Goal: Check status: Check status

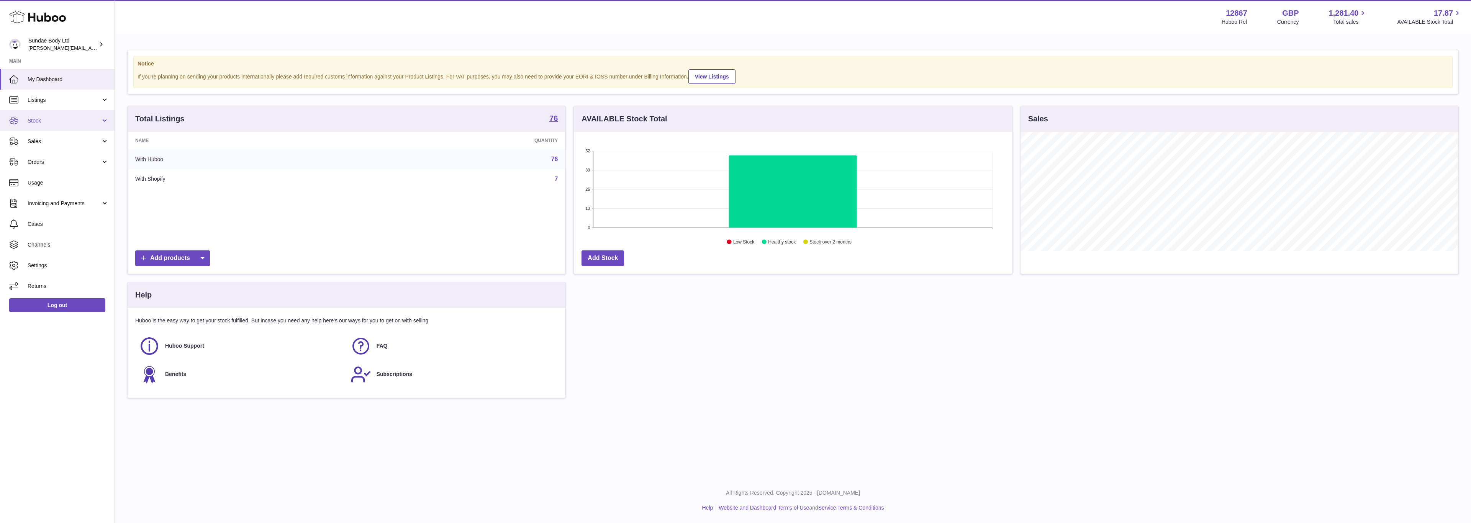
scroll to position [120, 437]
click at [37, 159] on span "Orders" at bounding box center [64, 162] width 73 height 7
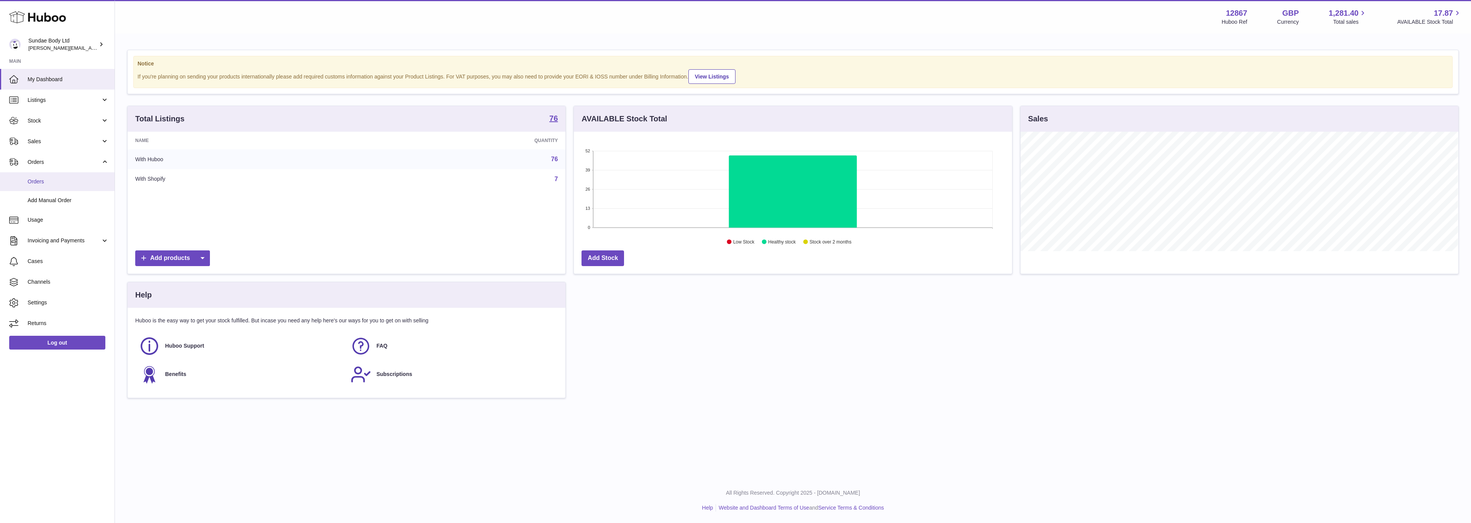
click at [36, 183] on span "Orders" at bounding box center [68, 181] width 81 height 7
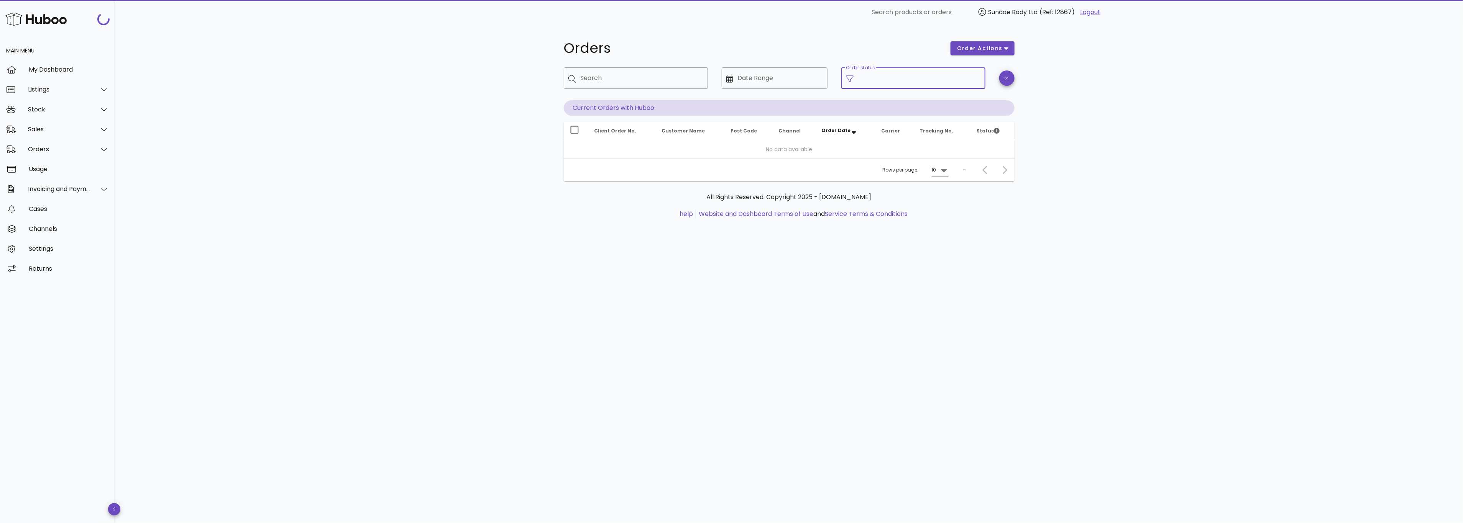
click at [872, 78] on input "Order status" at bounding box center [919, 78] width 123 height 12
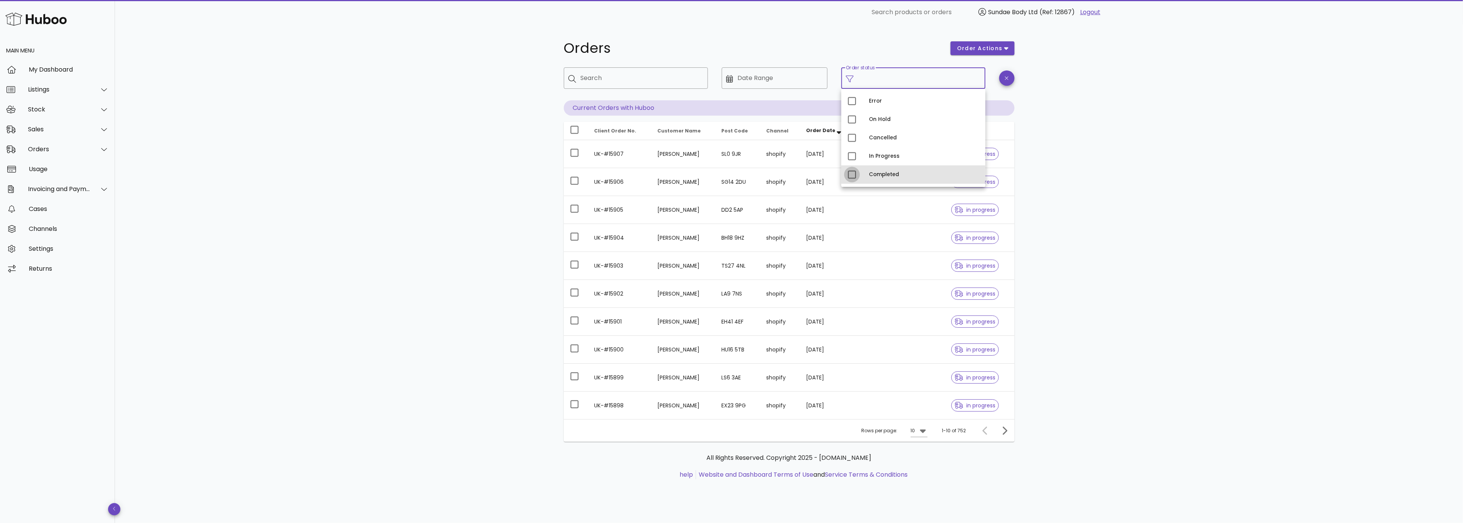
click at [856, 174] on div at bounding box center [851, 174] width 13 height 13
type input "**********"
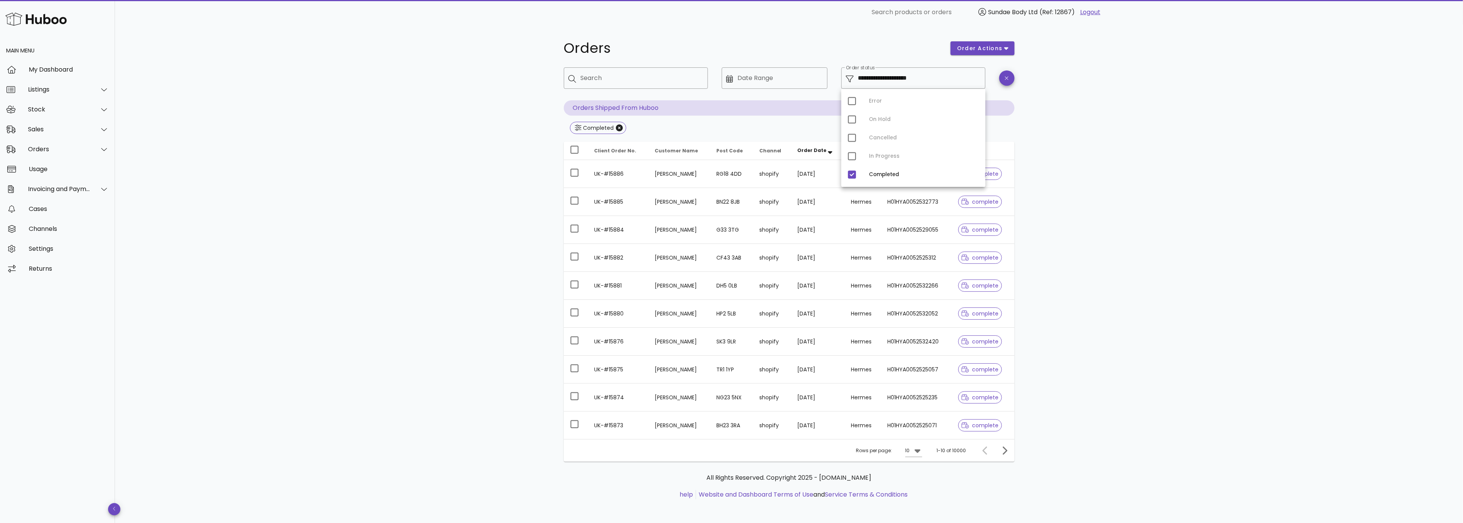
click at [1098, 168] on div "**********" at bounding box center [789, 275] width 1348 height 500
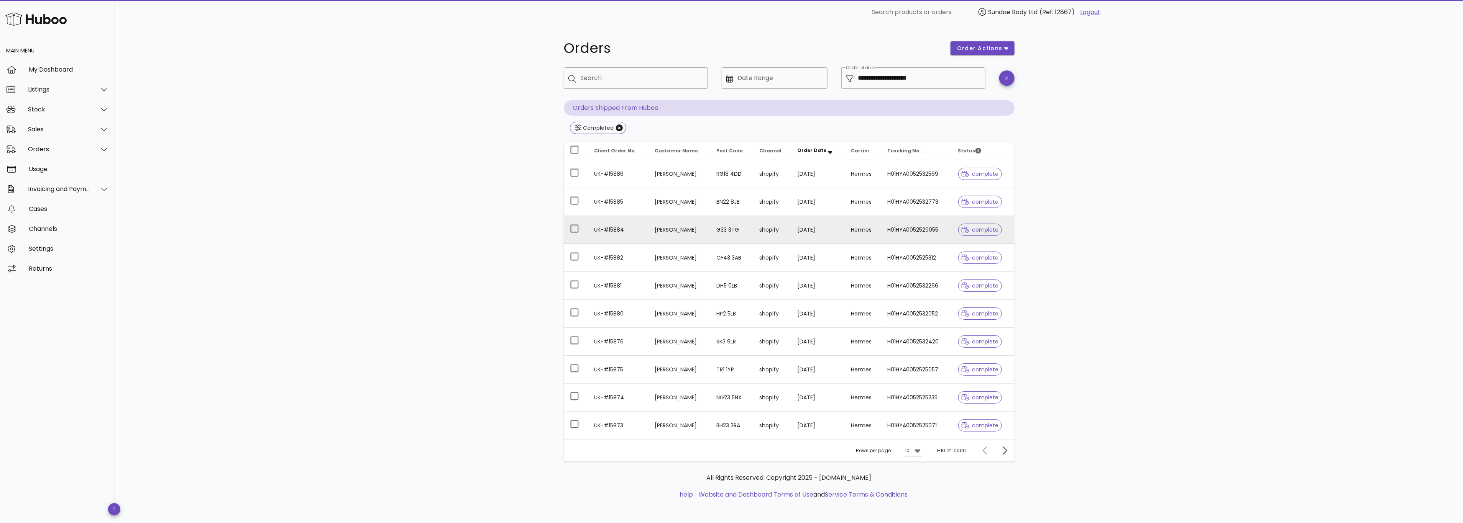
scroll to position [2, 0]
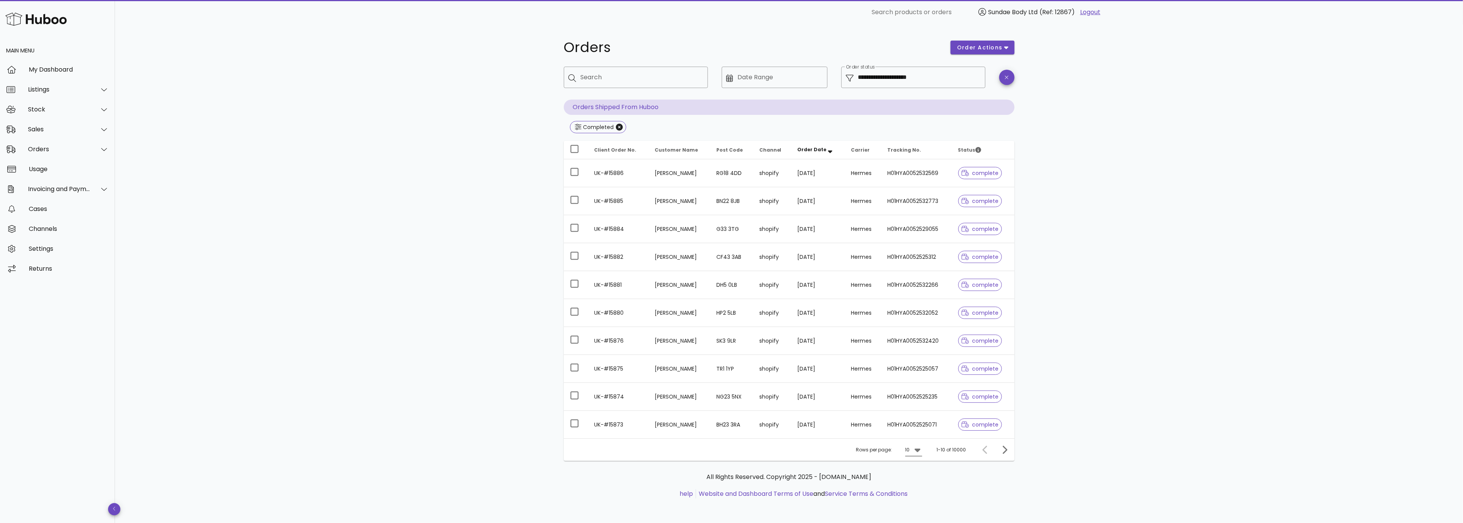
click at [919, 452] on icon at bounding box center [917, 450] width 6 height 3
click at [919, 497] on div "50" at bounding box center [917, 494] width 8 height 7
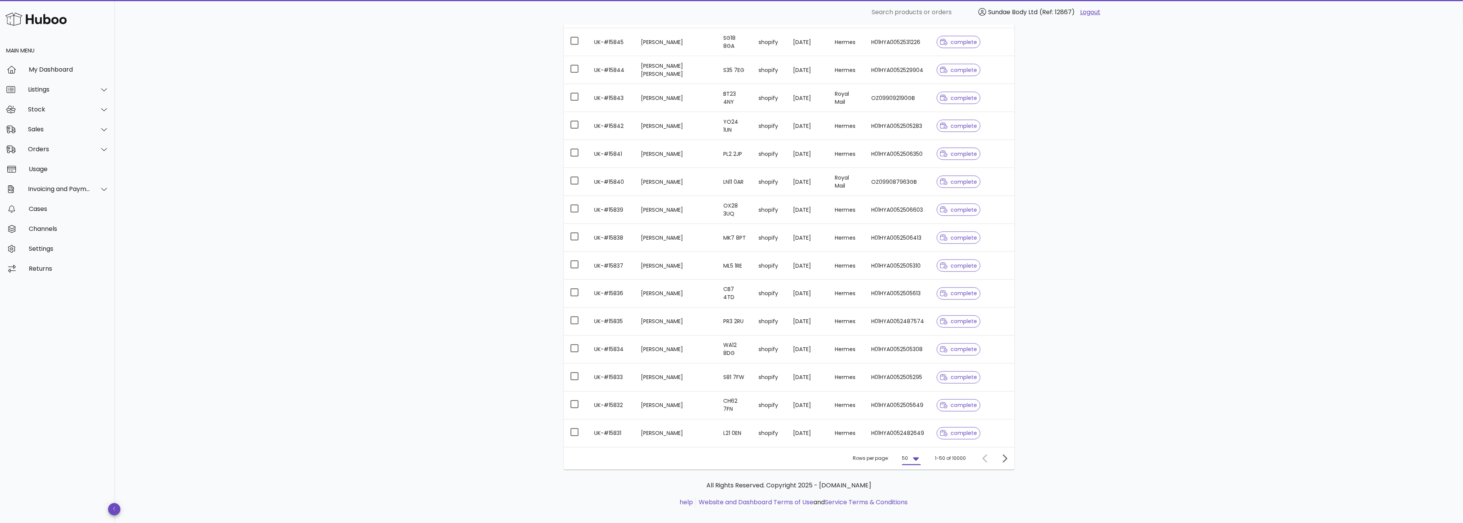
scroll to position [1210, 0]
click at [1004, 451] on icon "Next page" at bounding box center [1004, 450] width 9 height 9
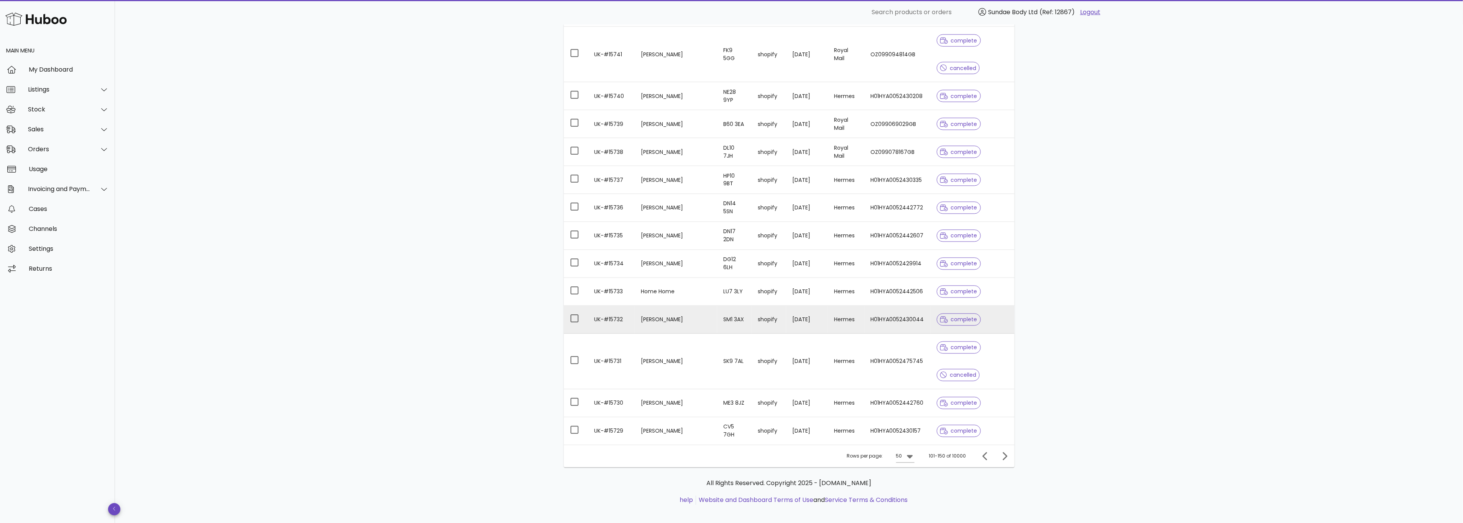
scroll to position [1293, 0]
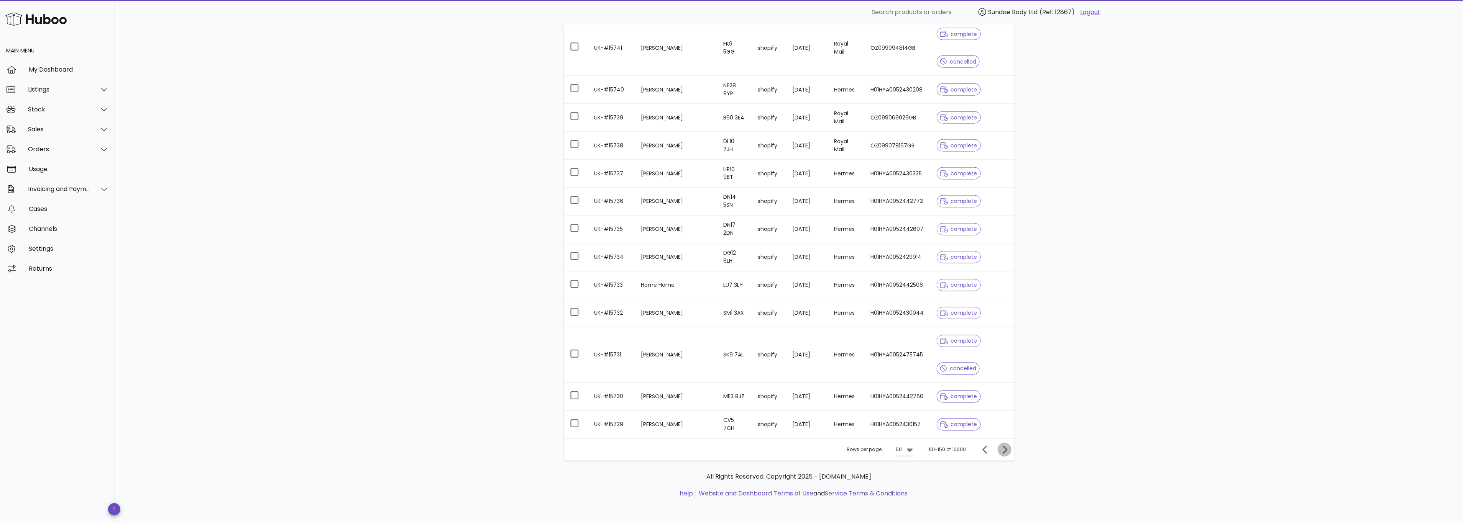
click at [1007, 448] on icon "Next page" at bounding box center [1004, 450] width 9 height 9
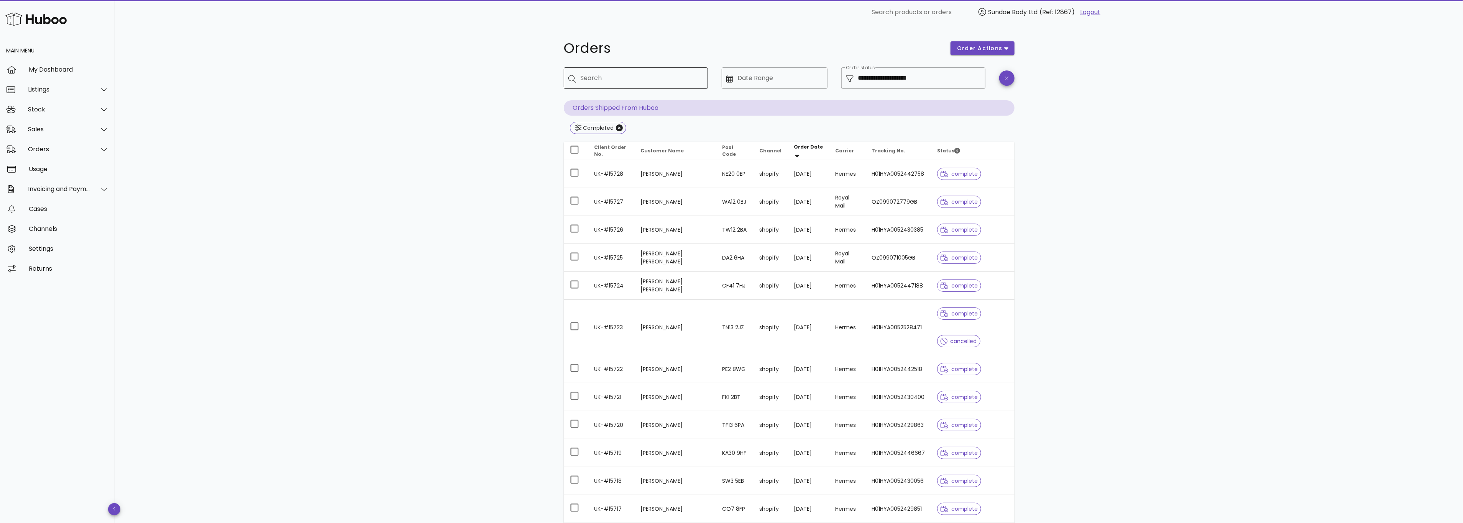
click at [603, 85] on div "Search" at bounding box center [640, 77] width 121 height 21
type input "*********"
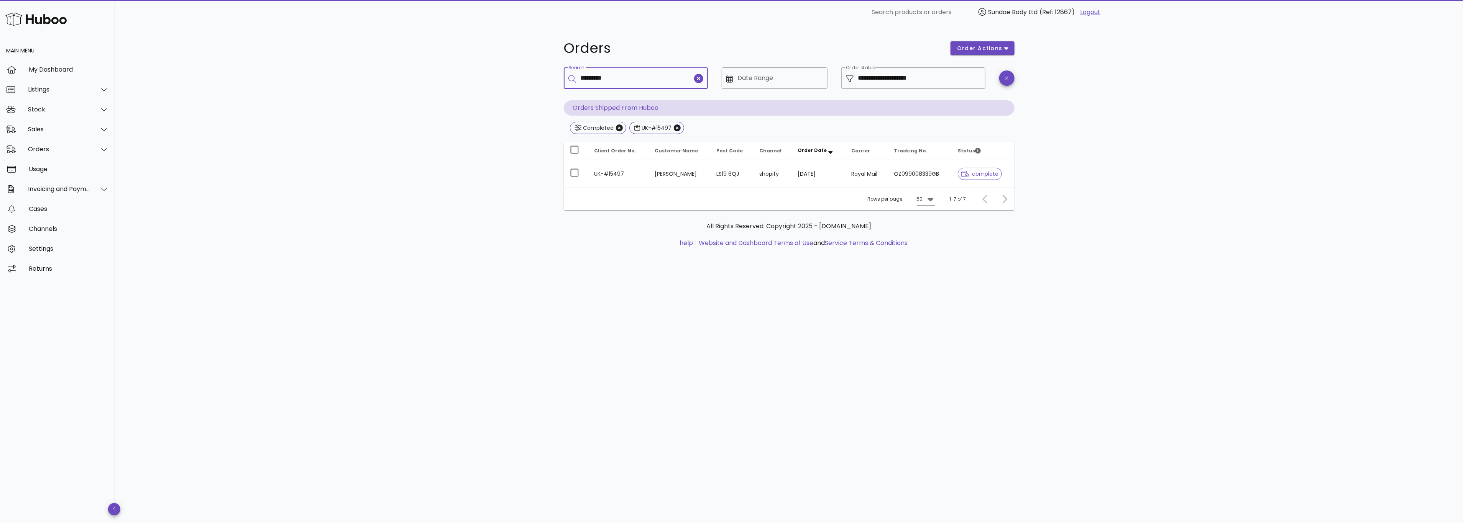
type input "*********"
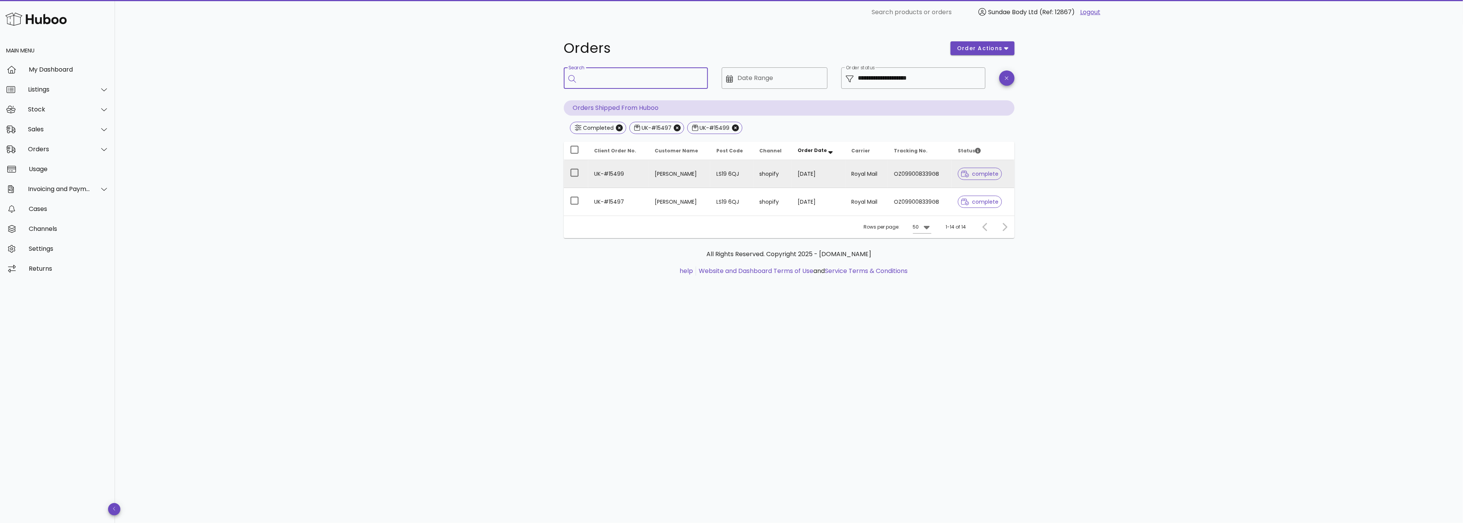
click at [651, 169] on td "Sally Addy" at bounding box center [679, 174] width 62 height 28
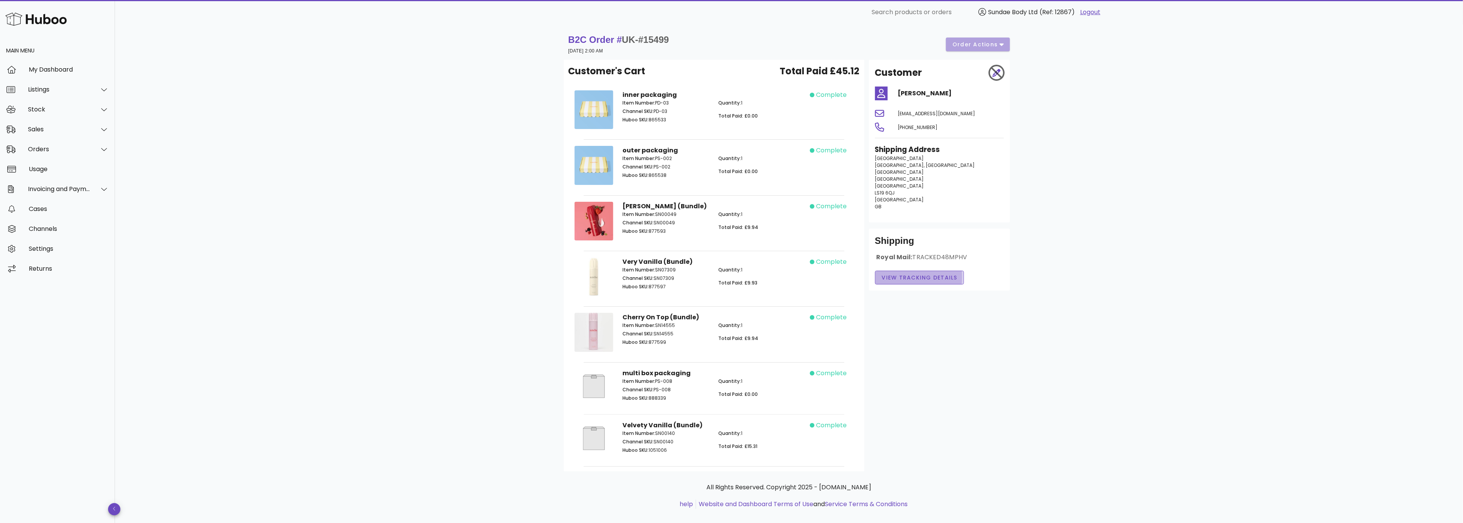
click at [934, 279] on span "View Tracking details" at bounding box center [919, 278] width 76 height 8
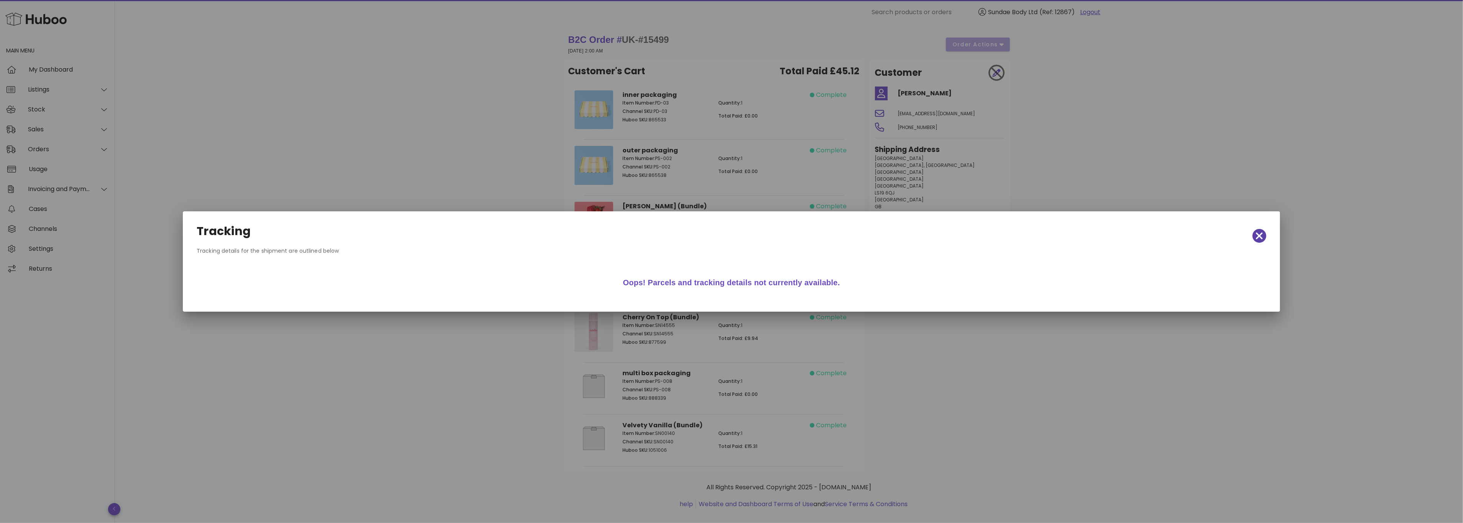
click at [1258, 235] on icon "button" at bounding box center [1259, 236] width 7 height 7
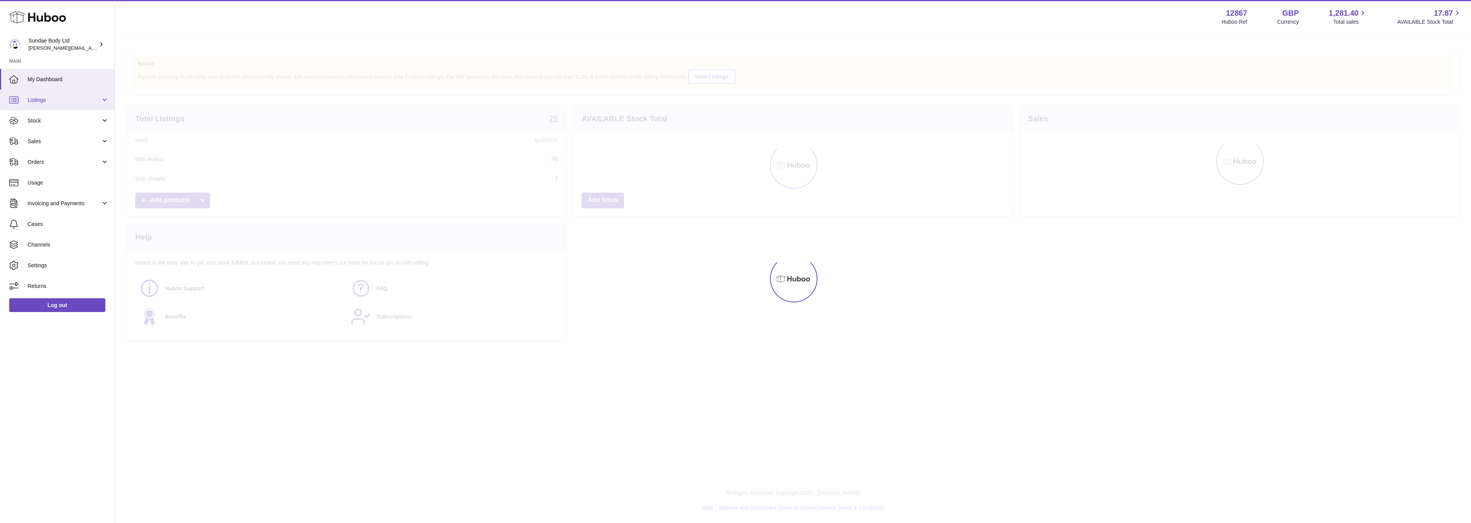
click at [39, 98] on span "Listings" at bounding box center [64, 100] width 73 height 7
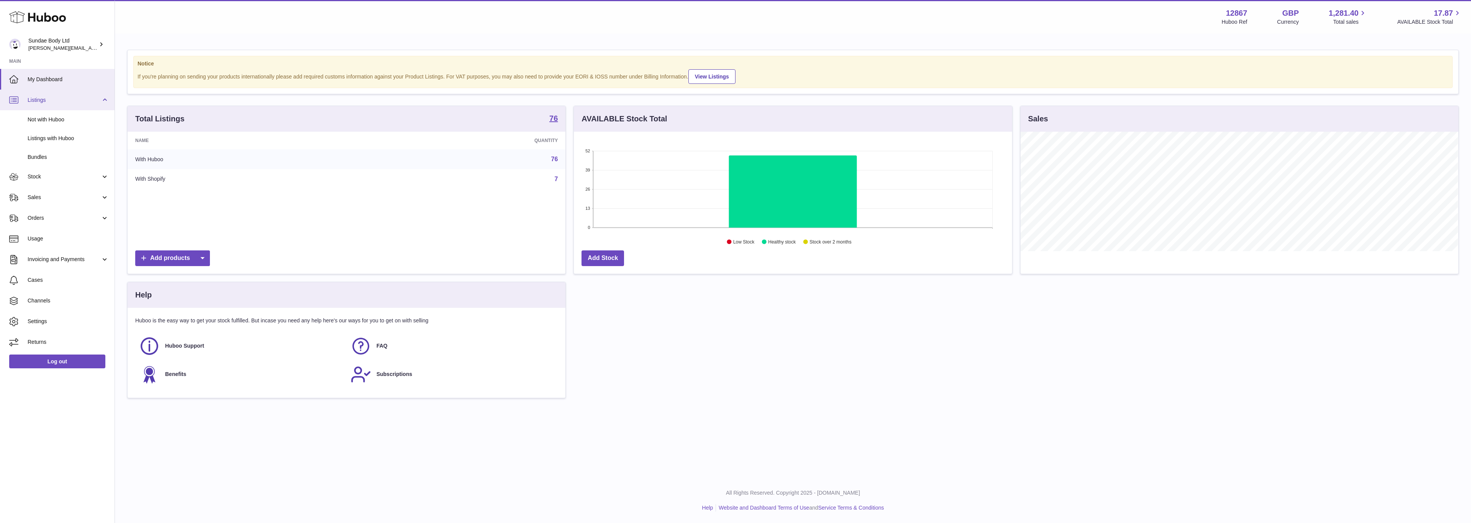
scroll to position [120, 437]
click at [40, 154] on span "Bundles" at bounding box center [68, 157] width 81 height 7
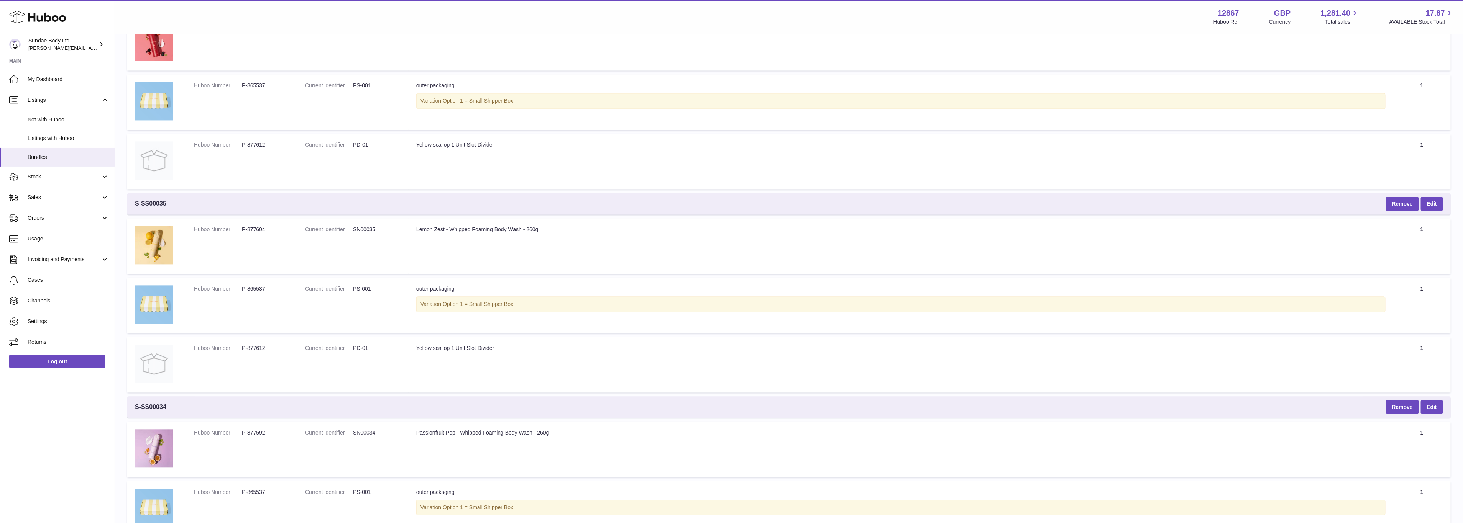
scroll to position [1713, 0]
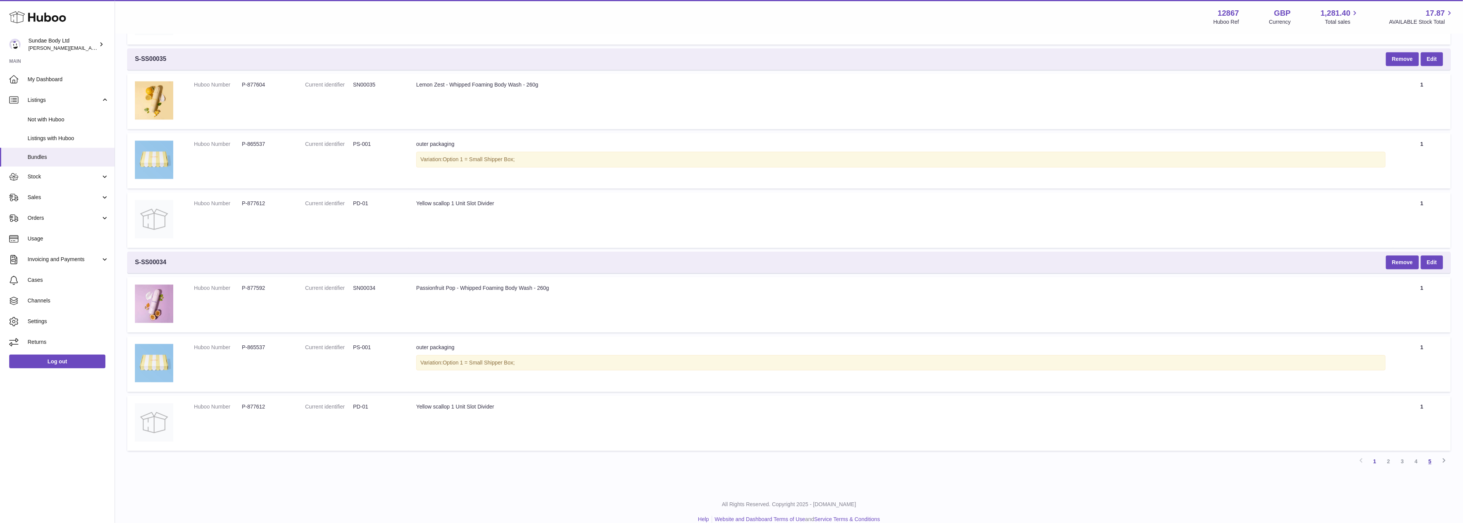
click at [1430, 455] on link "5" at bounding box center [1430, 462] width 14 height 14
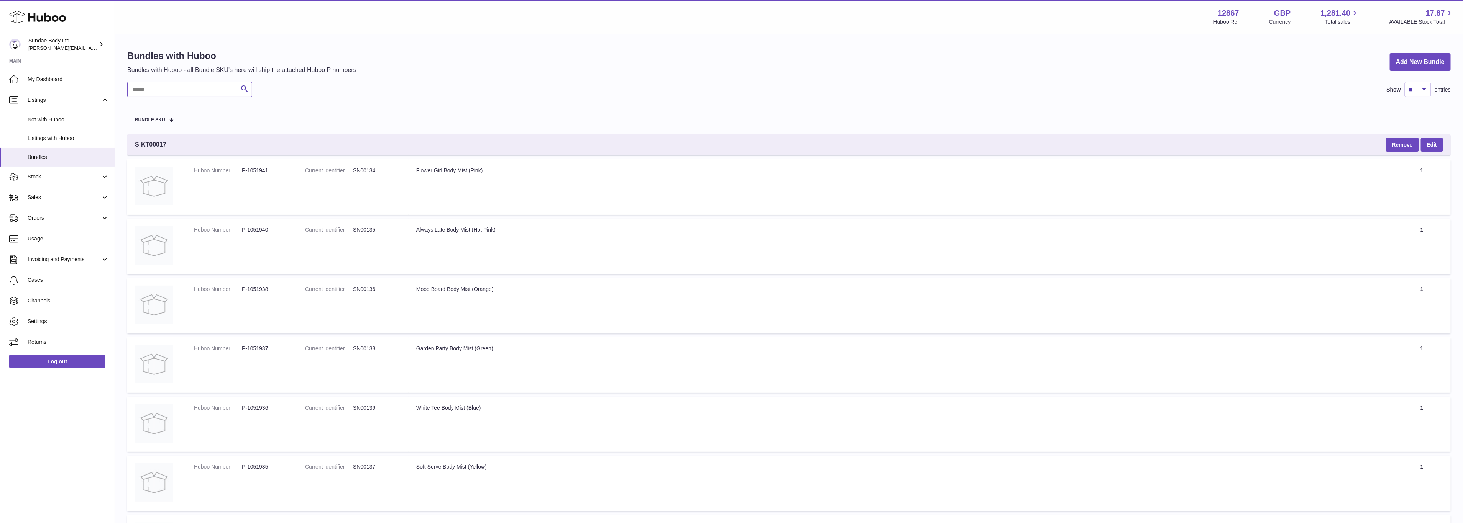
click at [152, 92] on input "text" at bounding box center [189, 89] width 125 height 15
type input "**********"
